Goal: Task Accomplishment & Management: Manage account settings

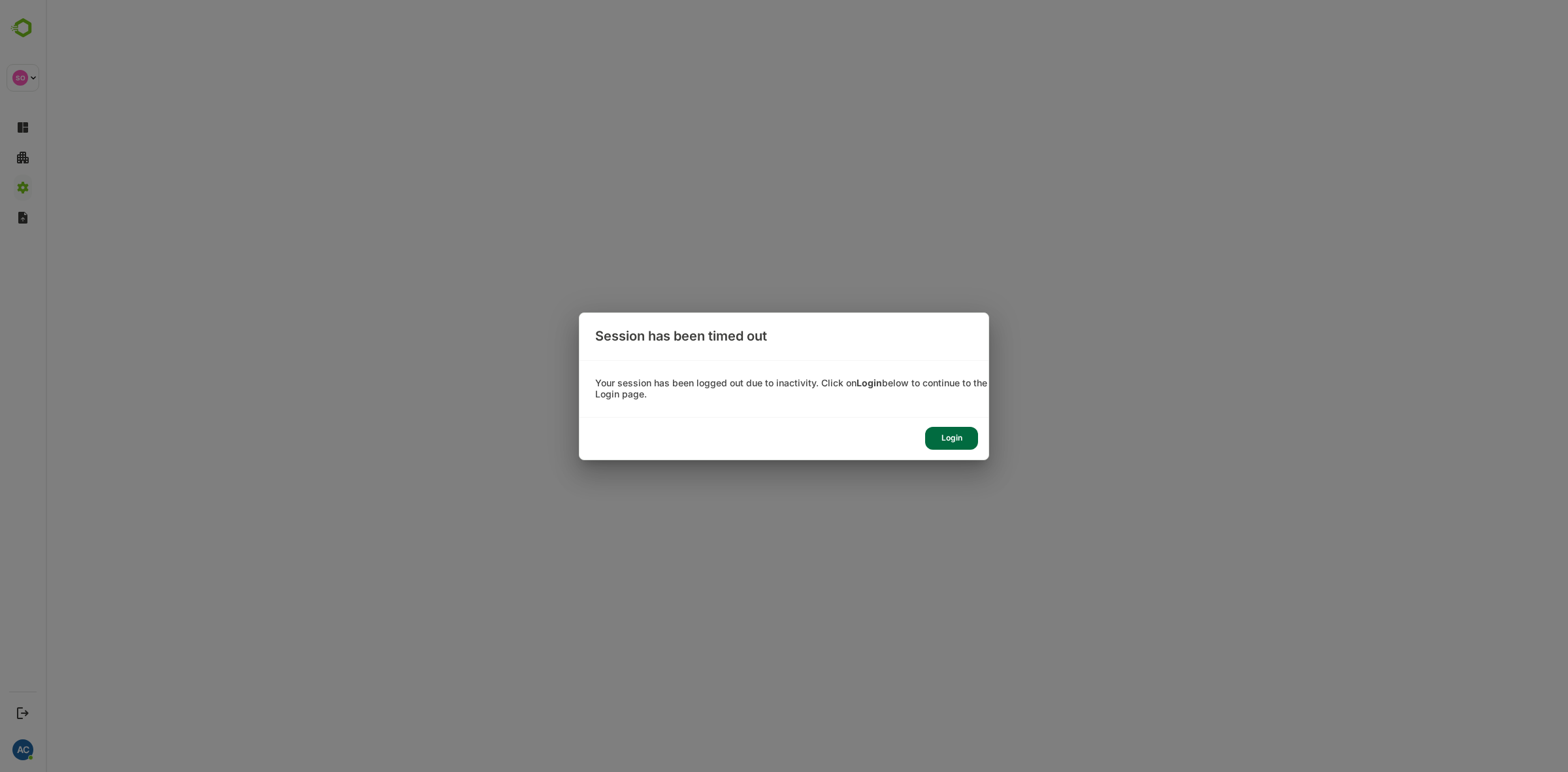
click at [959, 433] on div "Login" at bounding box center [951, 438] width 53 height 23
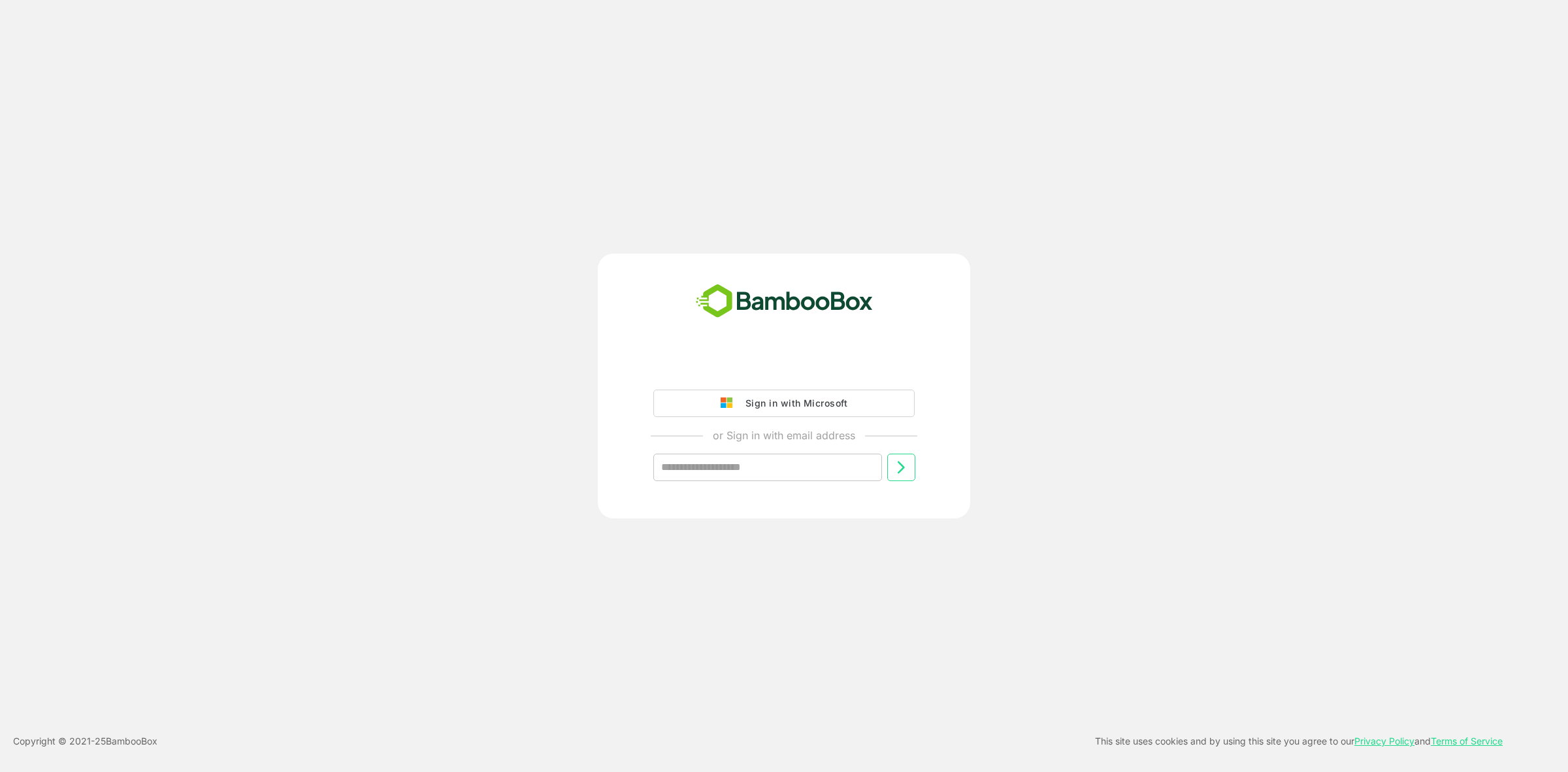
click at [726, 391] on button "Sign in with Microsoft" at bounding box center [784, 403] width 262 height 27
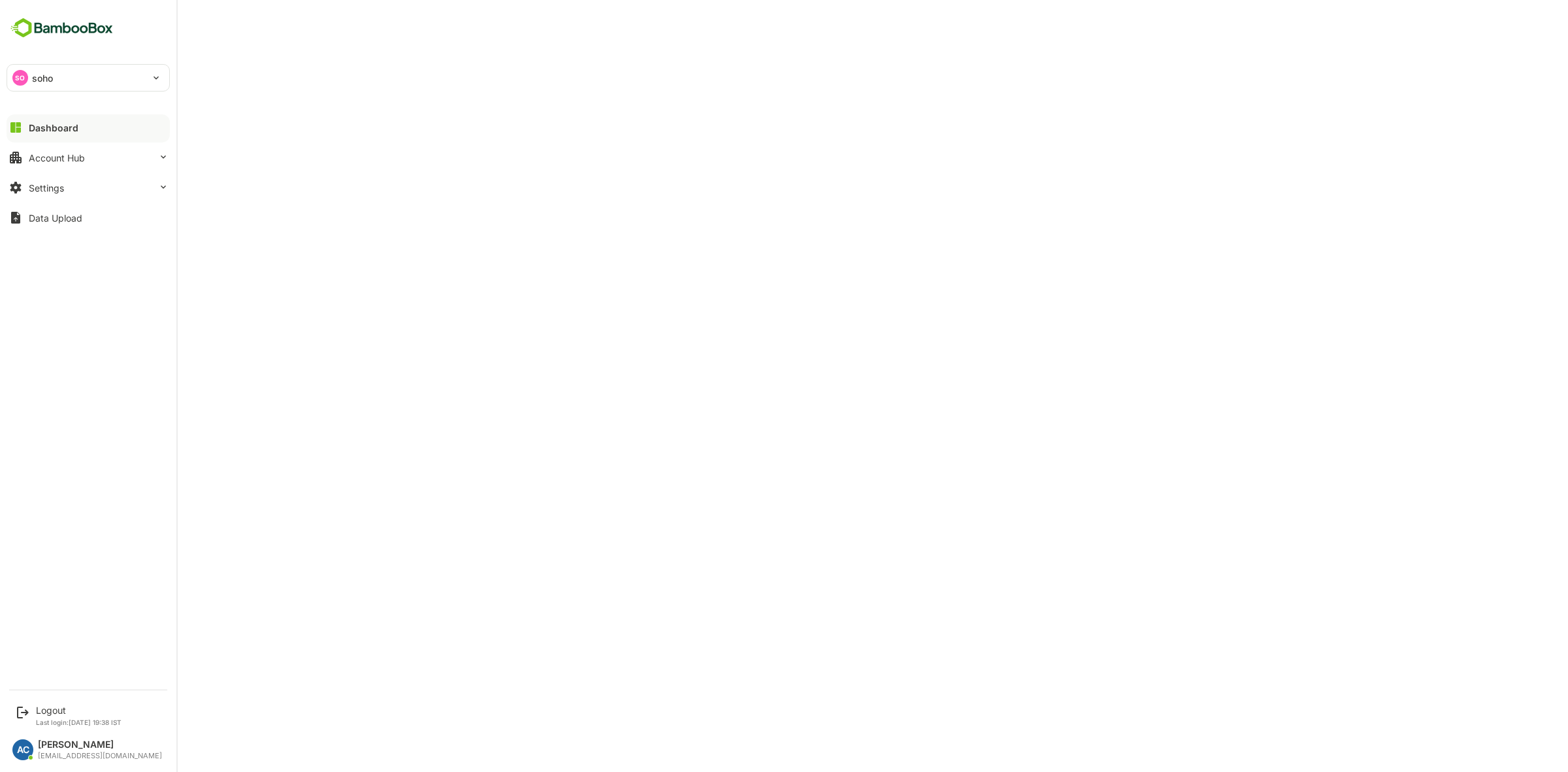
click at [48, 85] on div "SO soho" at bounding box center [80, 78] width 146 height 26
click at [104, 119] on p "channelmanager" at bounding box center [67, 113] width 73 height 14
type input "**********"
click at [72, 155] on div "Account Hub" at bounding box center [57, 157] width 56 height 11
click at [70, 269] on button "Settings" at bounding box center [88, 270] width 163 height 26
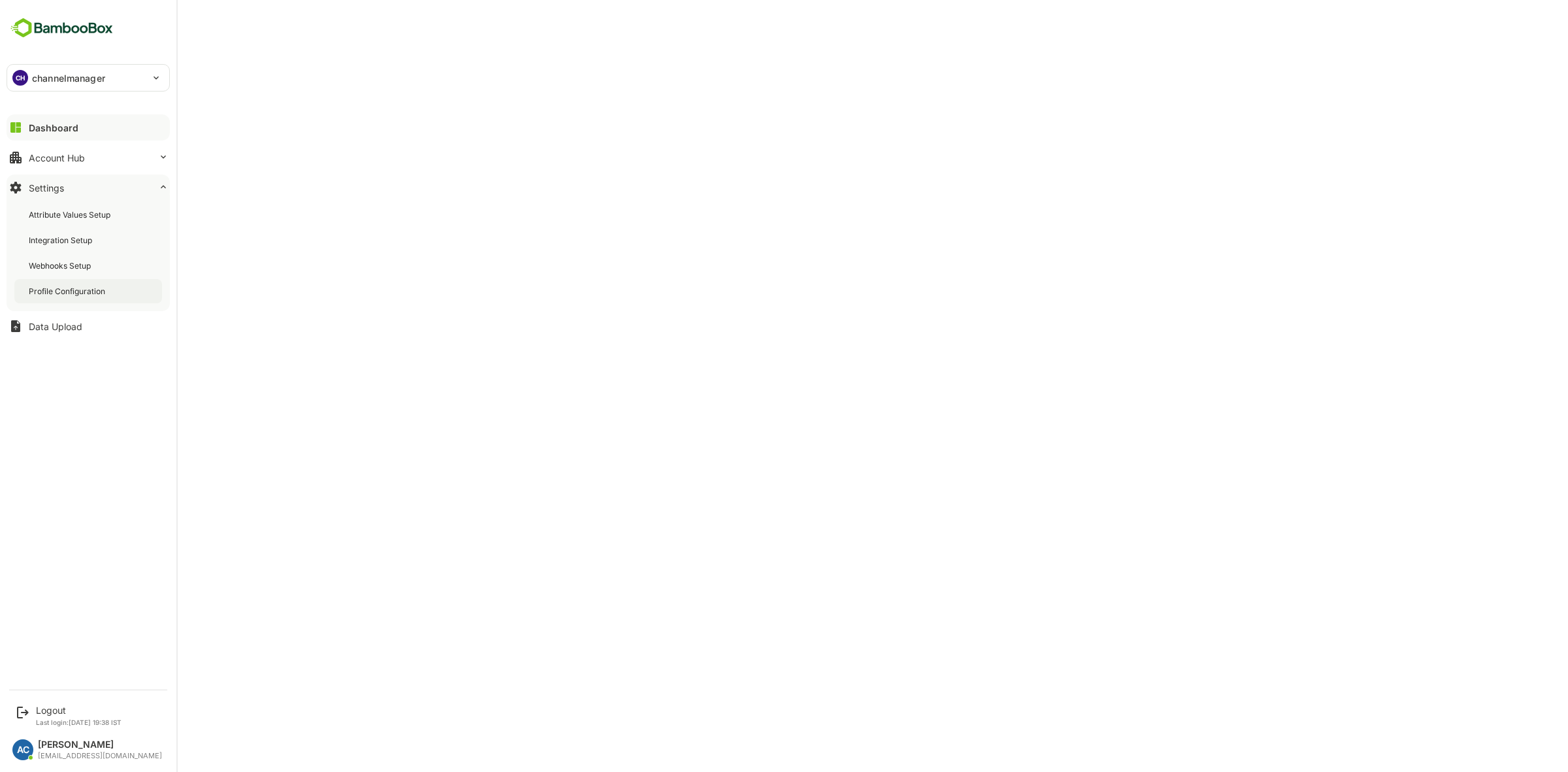
click at [99, 294] on div "Profile Configuration" at bounding box center [69, 290] width 80 height 11
click at [72, 196] on div "Attribute Values Setup Integration Setup Webhooks Setup Profile Configuration" at bounding box center [88, 253] width 163 height 116
click at [93, 221] on div "Attribute Values Setup" at bounding box center [88, 214] width 147 height 24
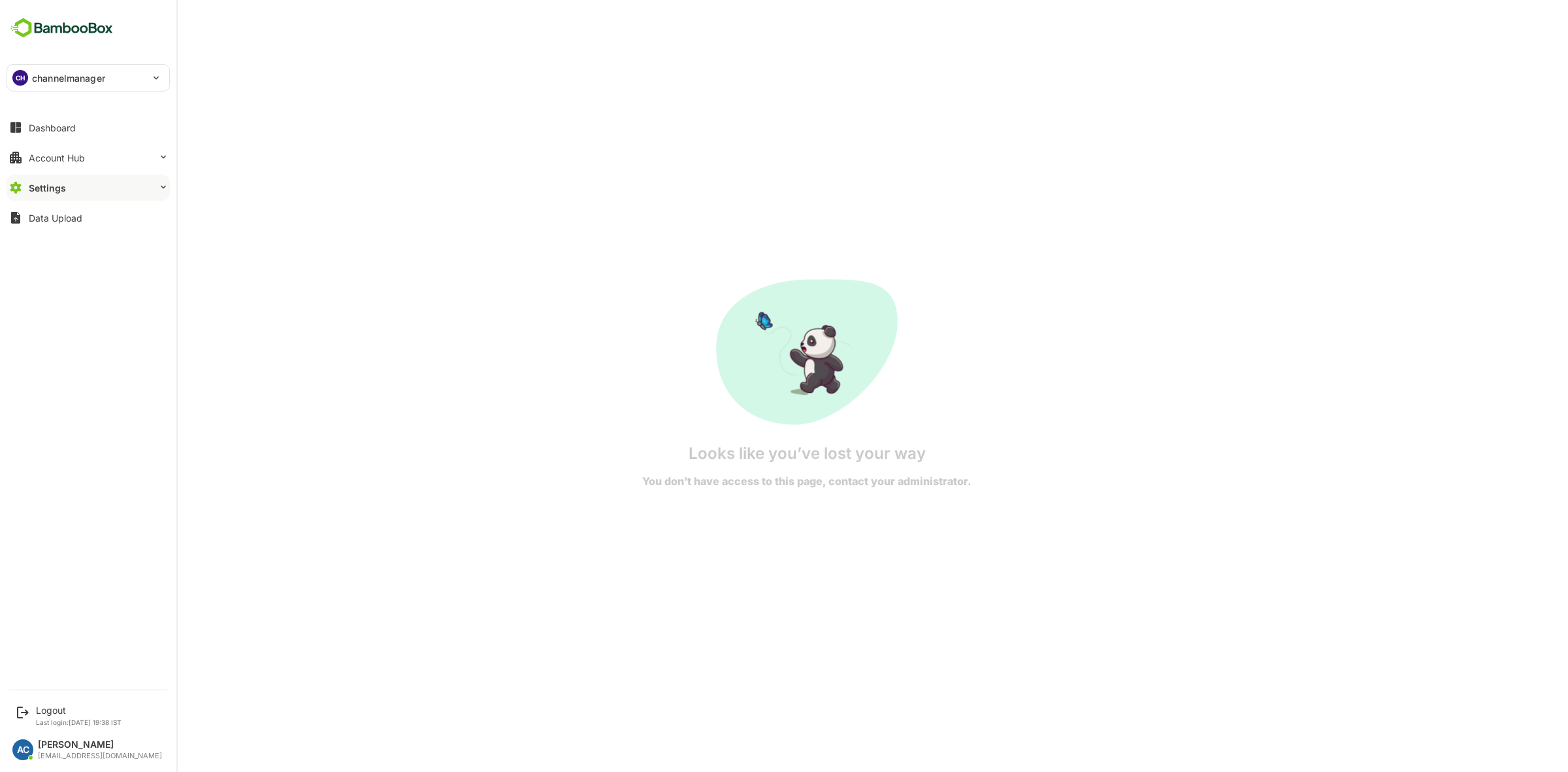
click at [59, 183] on div "Settings" at bounding box center [48, 187] width 37 height 11
click at [69, 160] on div "Account Hub" at bounding box center [57, 157] width 56 height 11
click at [72, 187] on button "Settings" at bounding box center [88, 187] width 163 height 26
click at [80, 217] on div "Attribute Values Setup" at bounding box center [71, 214] width 84 height 11
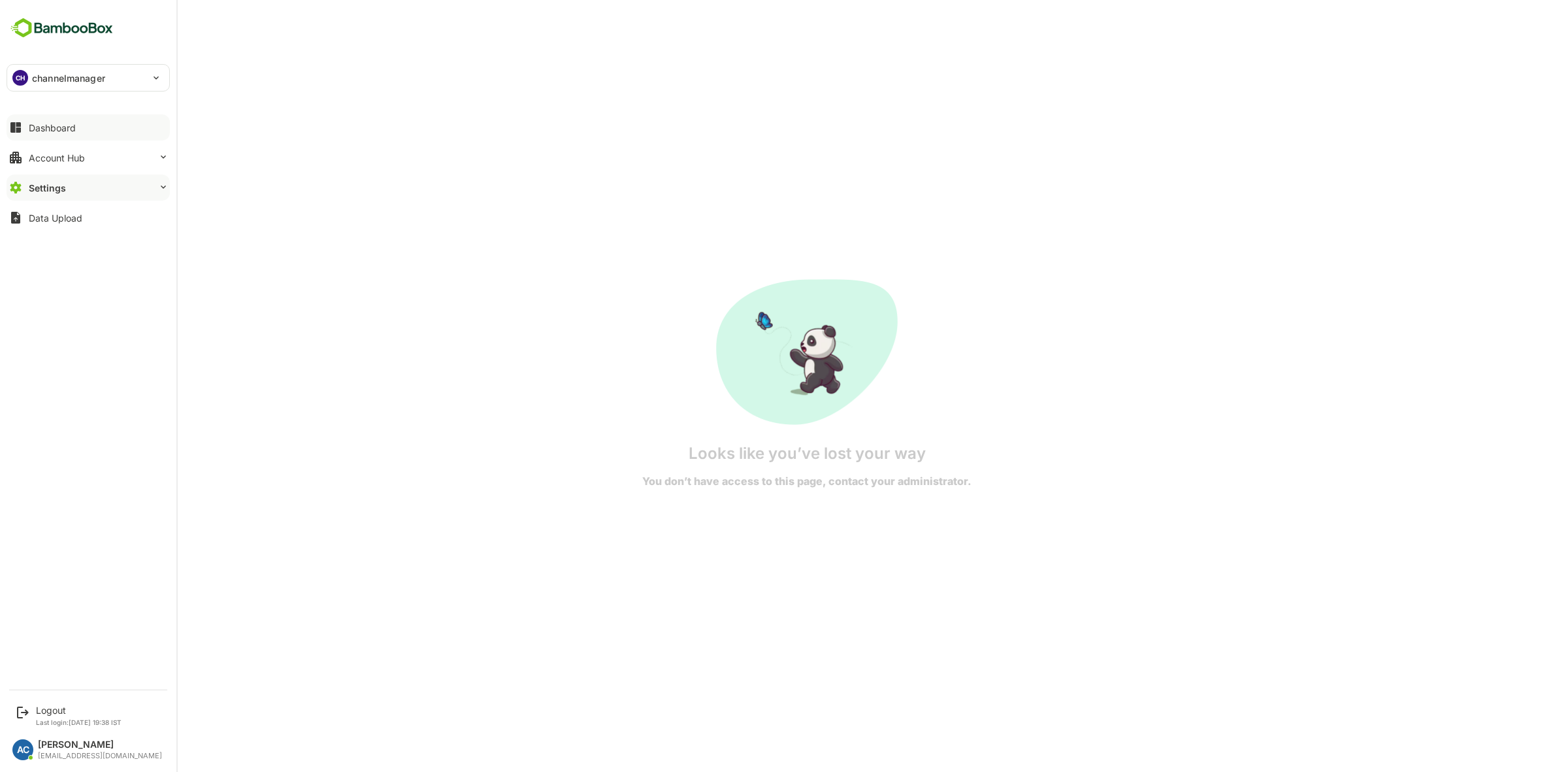
click at [47, 117] on button "Dashboard" at bounding box center [88, 127] width 163 height 26
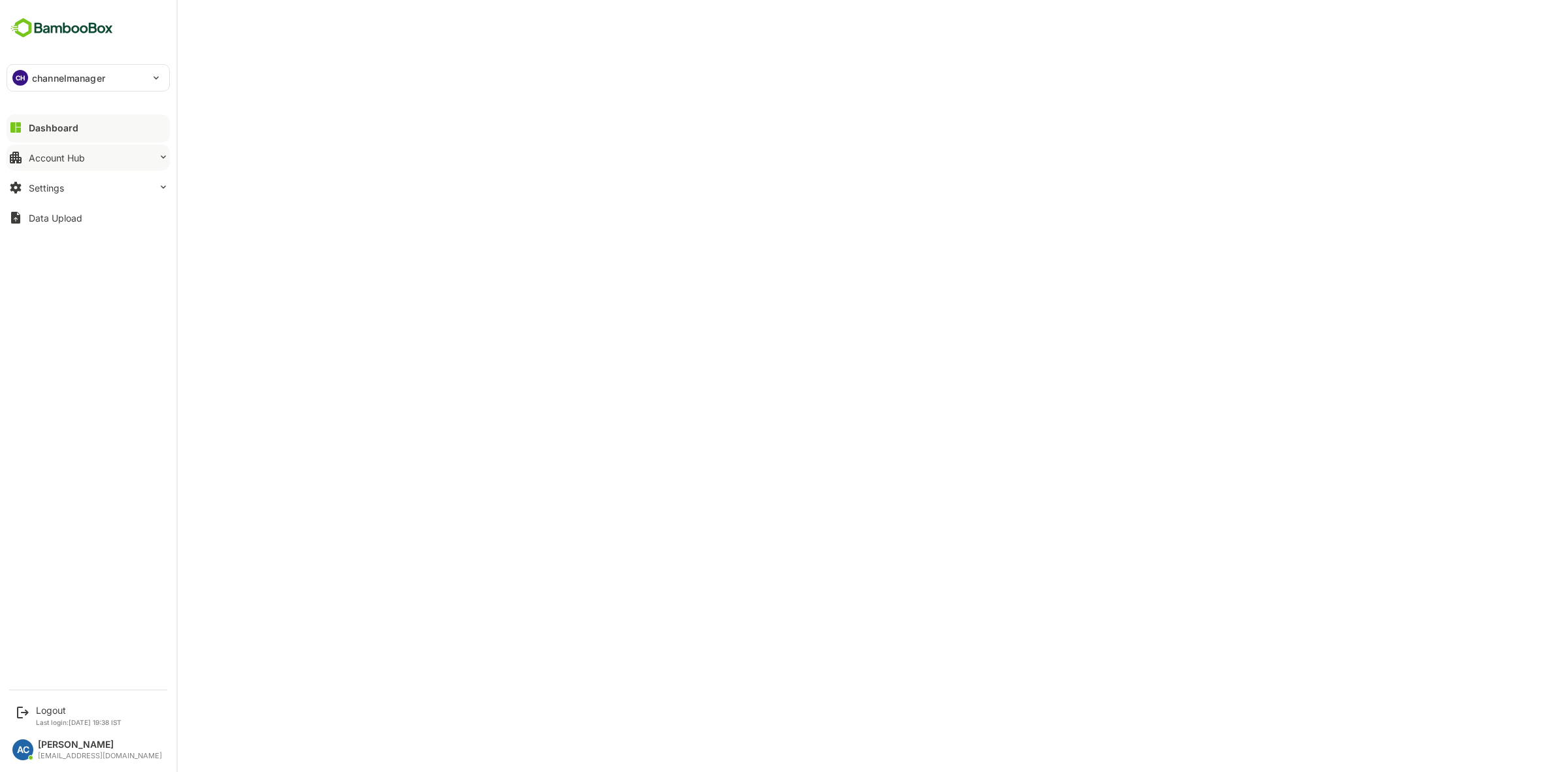
click at [40, 147] on button "Account Hub" at bounding box center [88, 157] width 163 height 26
click at [50, 181] on div "Unified Account Profile" at bounding box center [73, 184] width 87 height 11
